Goal: Find specific page/section: Locate item on page

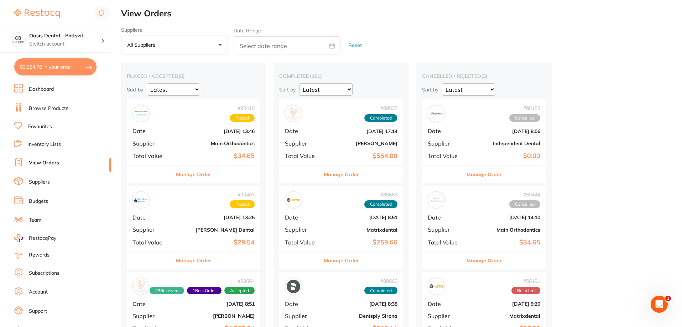
click at [49, 109] on link "Browse Products" at bounding box center [49, 108] width 40 height 7
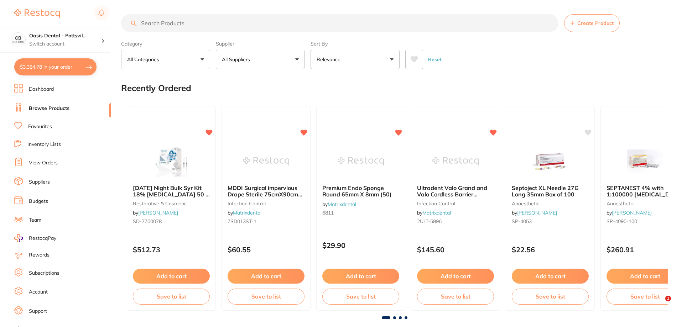
drag, startPoint x: 168, startPoint y: 22, endPoint x: 145, endPoint y: 24, distance: 22.6
paste input "D321104190"
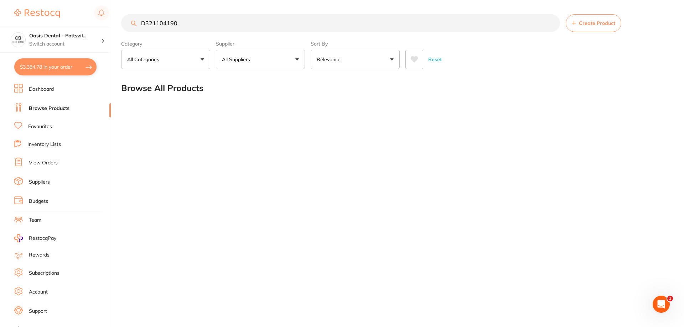
click at [438, 28] on input "D321104190" at bounding box center [340, 23] width 439 height 18
type input "D321104190"
drag, startPoint x: 188, startPoint y: 25, endPoint x: 137, endPoint y: 29, distance: 50.8
click at [137, 29] on input "D321104190" at bounding box center [340, 23] width 439 height 18
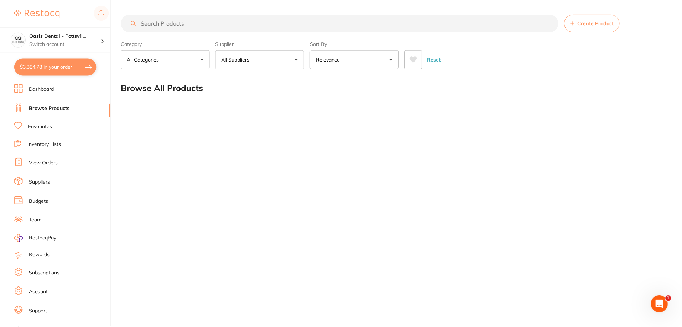
scroll to position [0, 0]
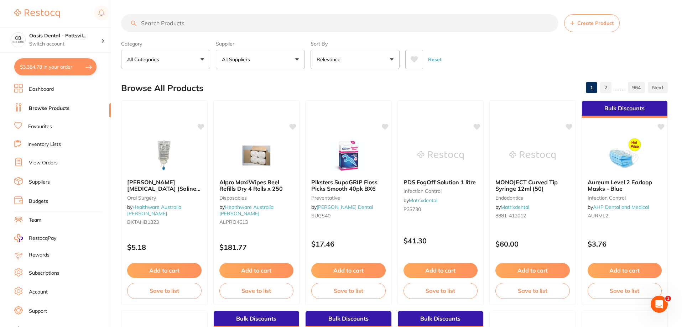
paste input "Horico Diamond Disc - 321-190 - Edge Cutting - Straight (HP), 1-Pack"
type input "Horico Diamond Disc - 321-190 - Edge Cutting - Straight (HP), 1-Pack"
